Goal: Navigation & Orientation: Find specific page/section

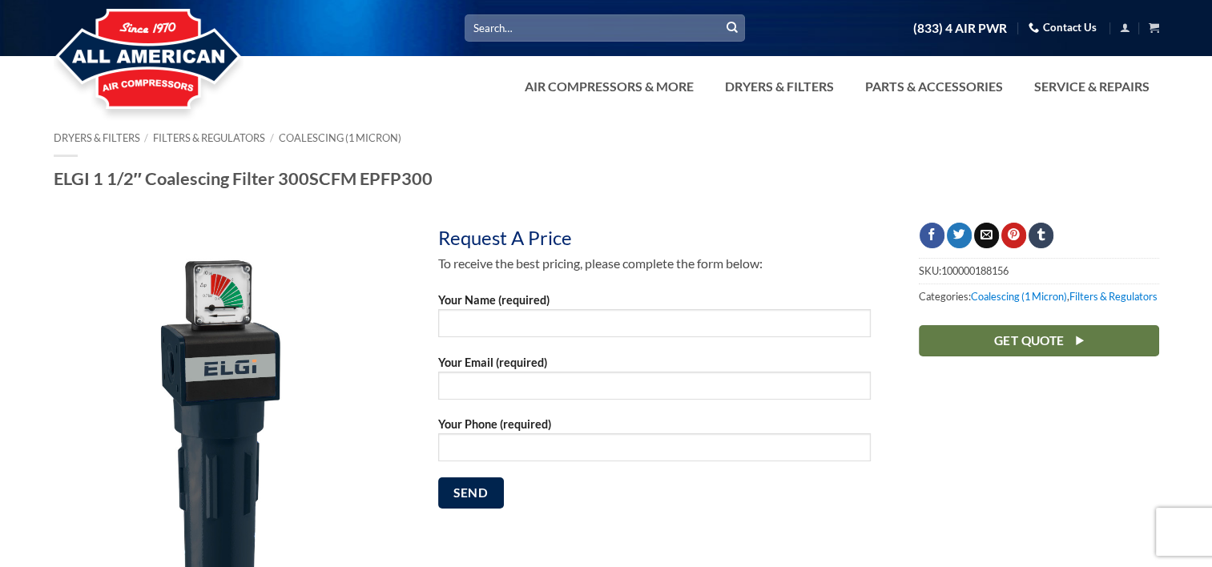
drag, startPoint x: 278, startPoint y: 175, endPoint x: 487, endPoint y: 189, distance: 209.5
click at [487, 189] on h1 "ELGI 1 1/2″ Coalescing Filter 300SCFM EPFP300" at bounding box center [606, 178] width 1105 height 22
drag, startPoint x: 487, startPoint y: 189, endPoint x: 388, endPoint y: 183, distance: 99.5
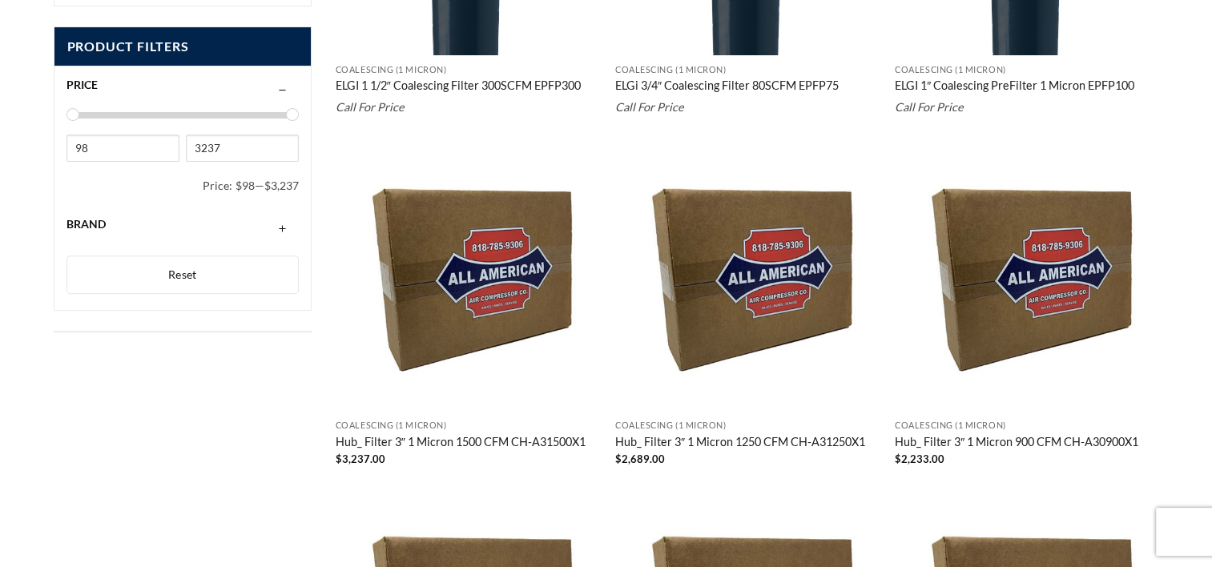
scroll to position [400, 0]
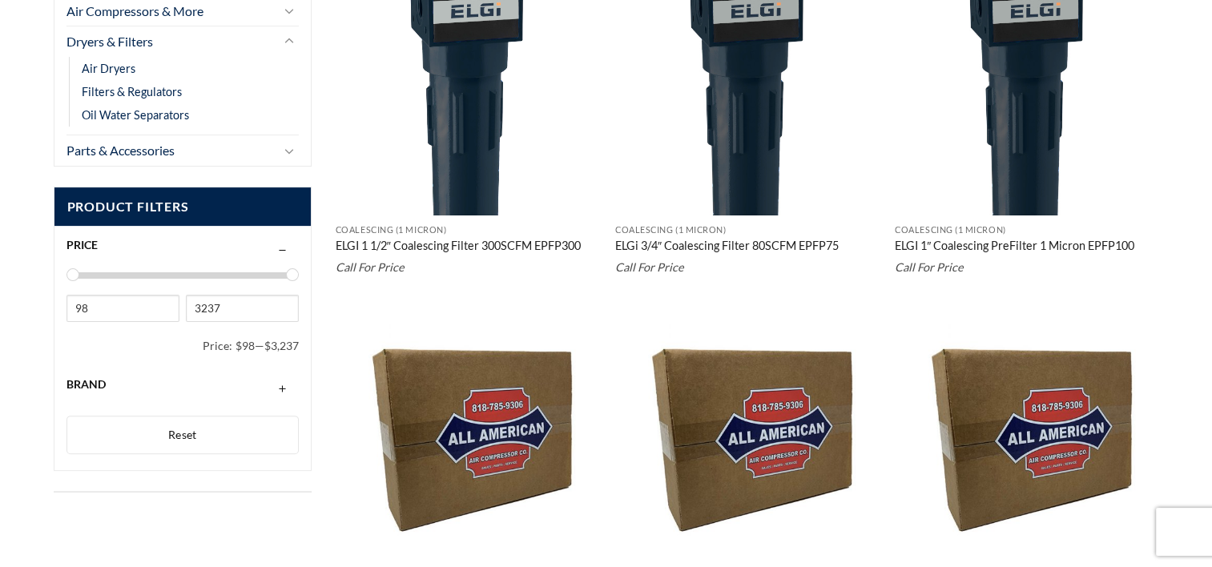
click at [461, 131] on img at bounding box center [468, 84] width 264 height 264
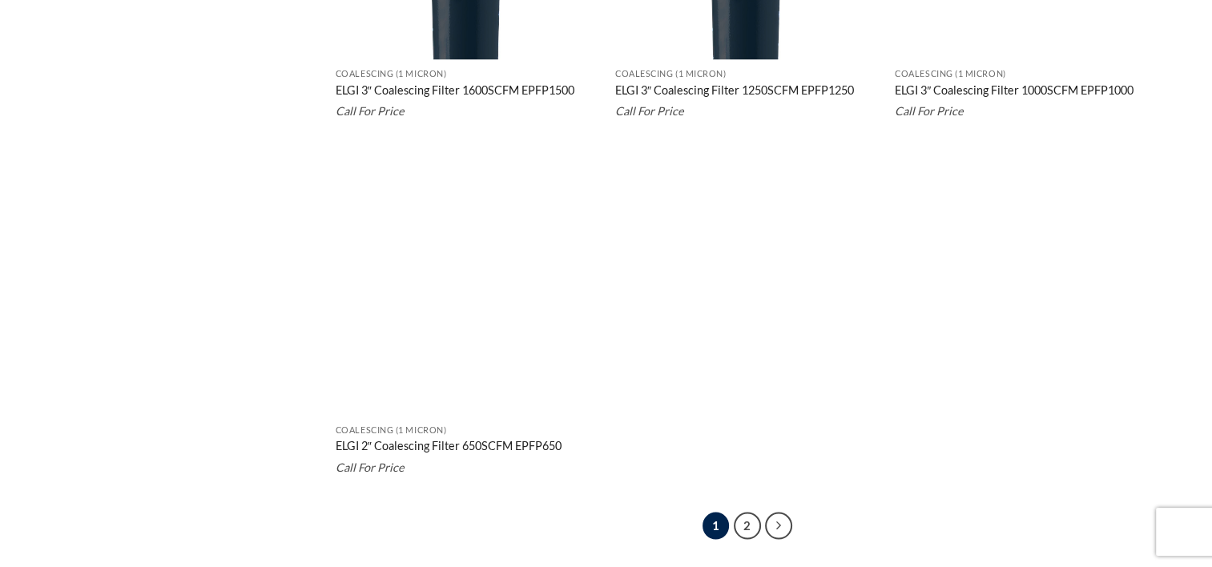
scroll to position [3143, 0]
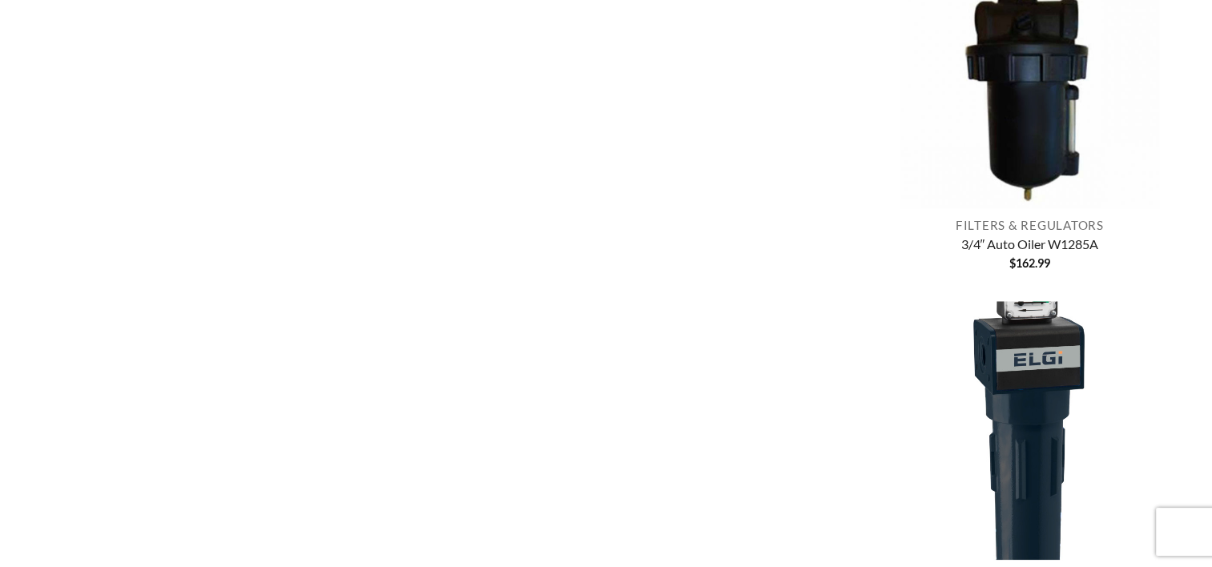
scroll to position [580, 0]
